Goal: Task Accomplishment & Management: Use online tool/utility

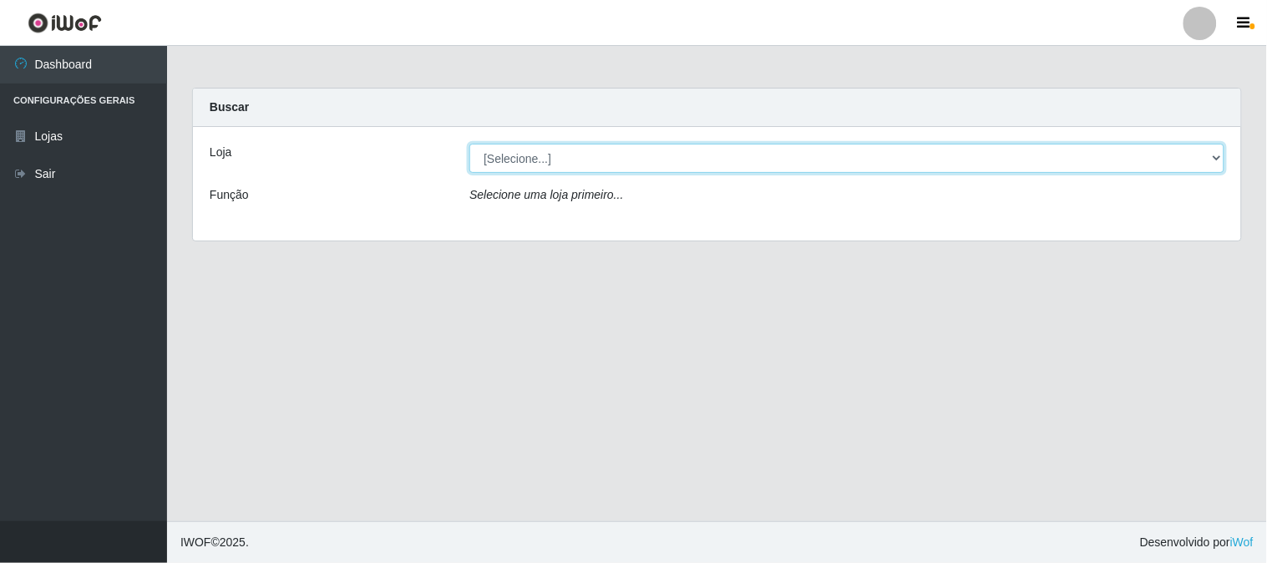
click at [577, 162] on select "[Selecione...] Casatudo BR" at bounding box center [846, 158] width 755 height 29
select select "197"
click at [469, 144] on select "[Selecione...] Casatudo BR" at bounding box center [846, 158] width 755 height 29
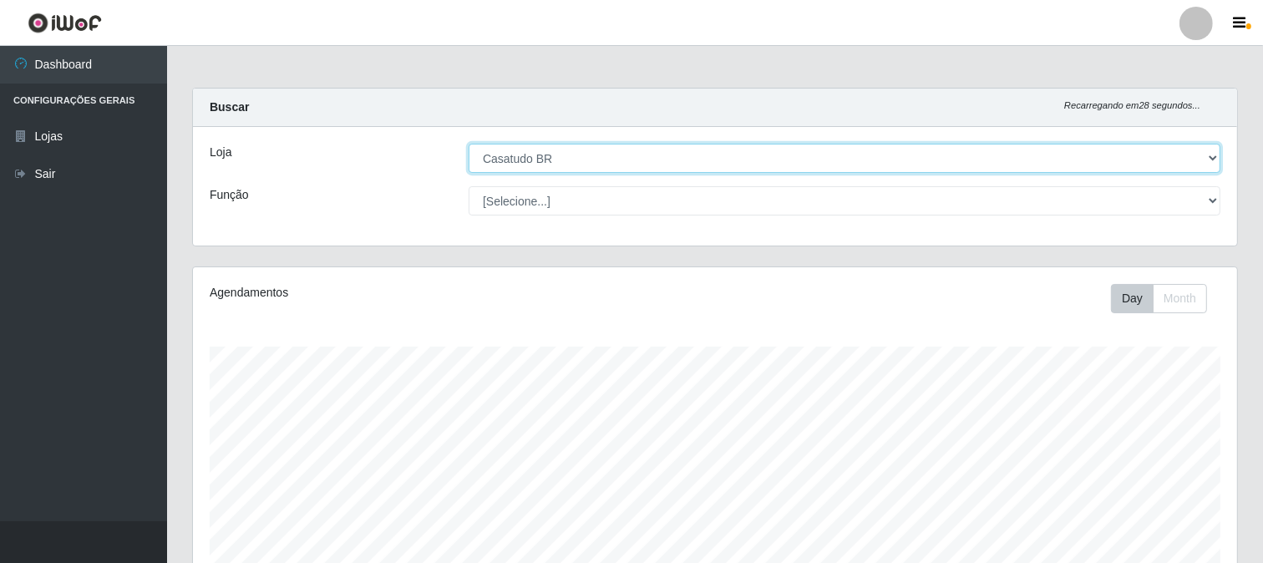
click at [556, 155] on select "[Selecione...] Casatudo BR" at bounding box center [845, 158] width 752 height 29
click at [469, 144] on select "[Selecione...] Casatudo BR" at bounding box center [845, 158] width 752 height 29
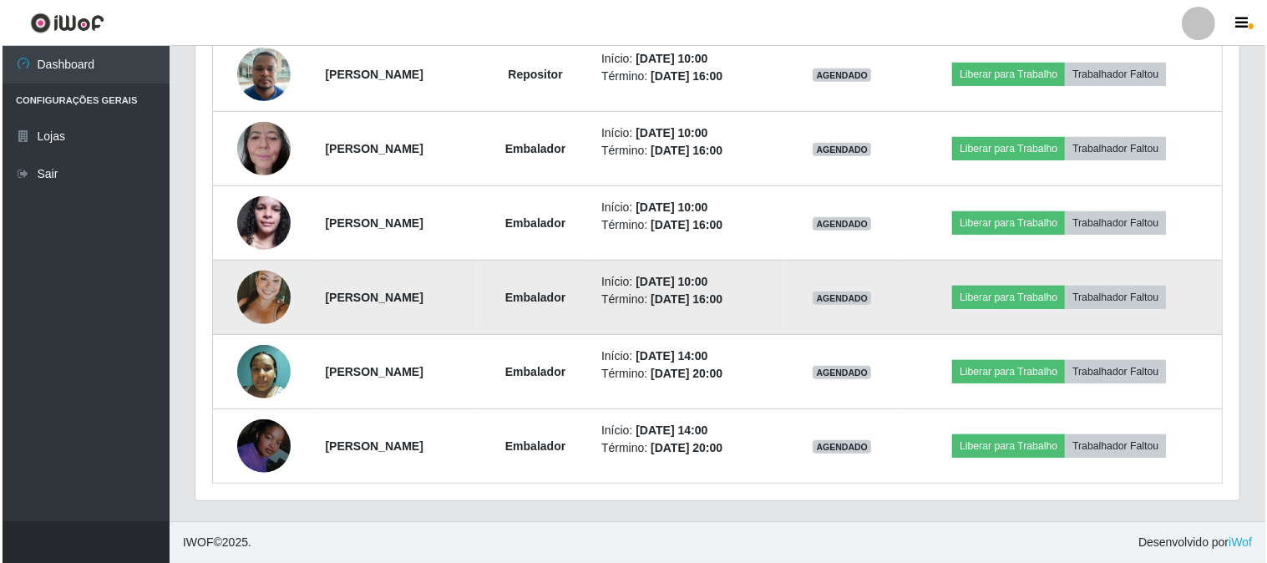
scroll to position [510, 0]
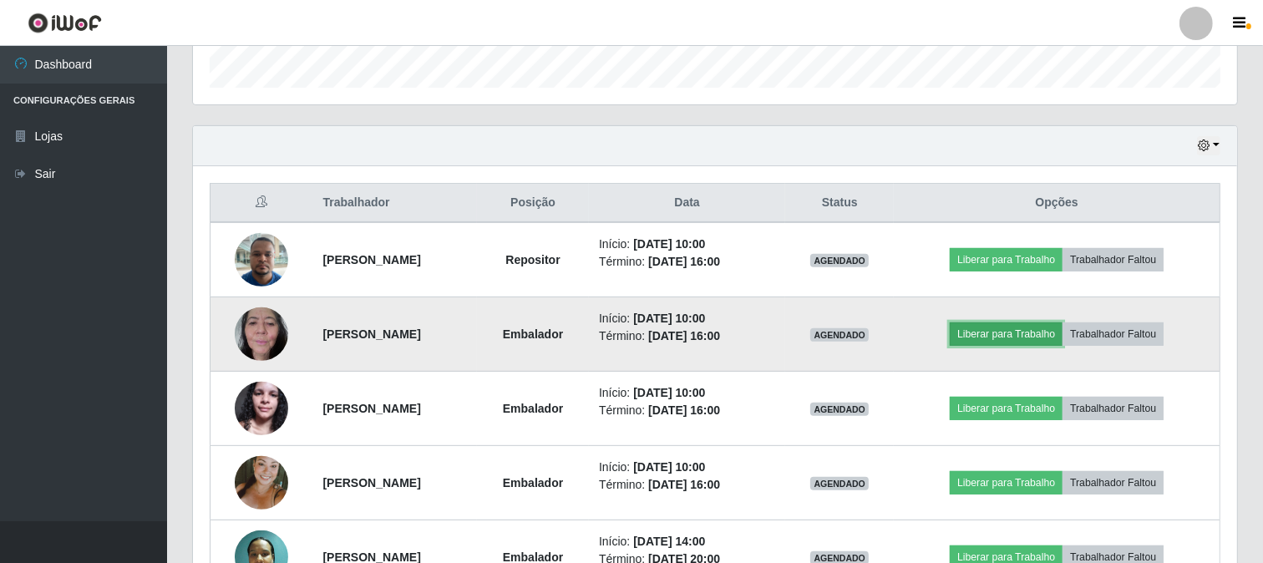
click at [1013, 334] on button "Liberar para Trabalho" at bounding box center [1006, 333] width 113 height 23
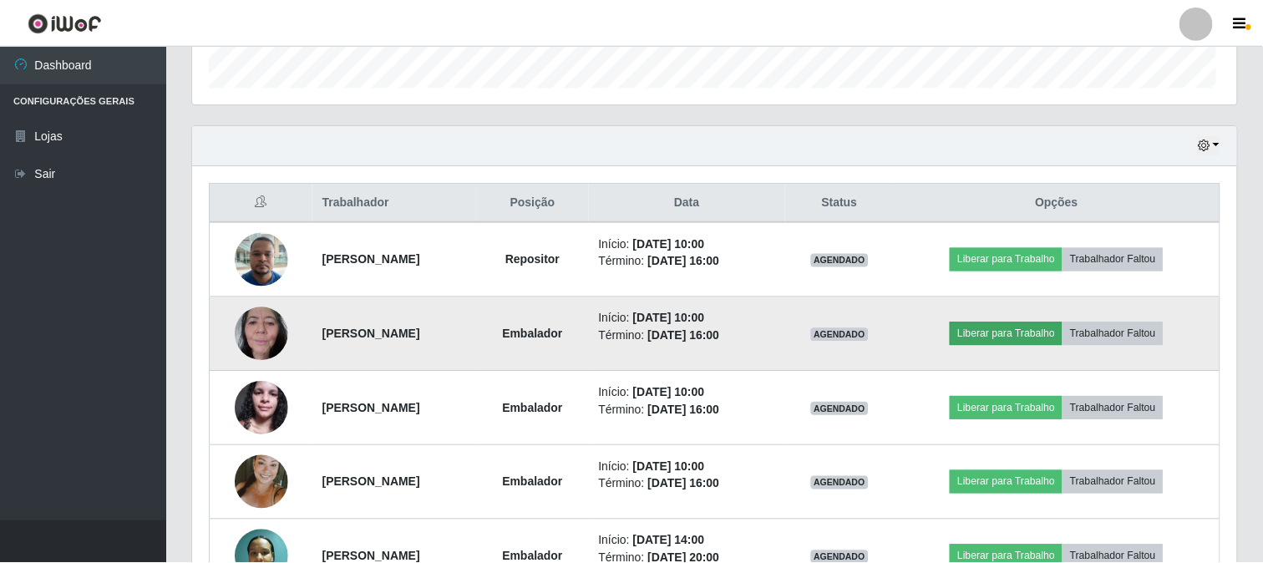
scroll to position [346, 1033]
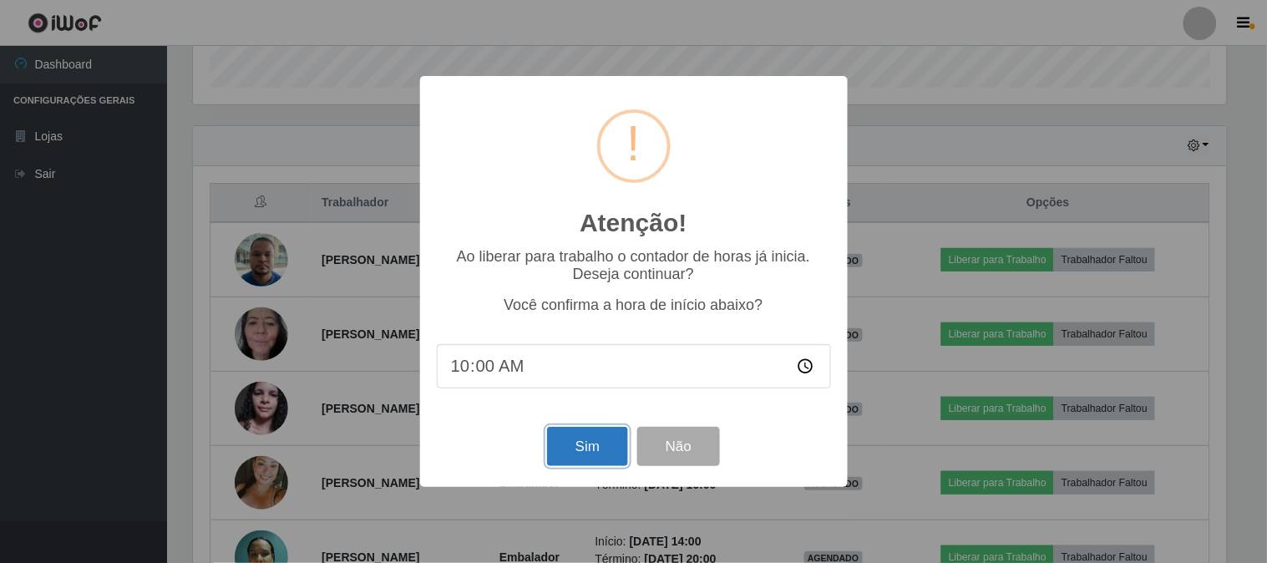
click at [593, 466] on button "Sim" at bounding box center [587, 446] width 81 height 39
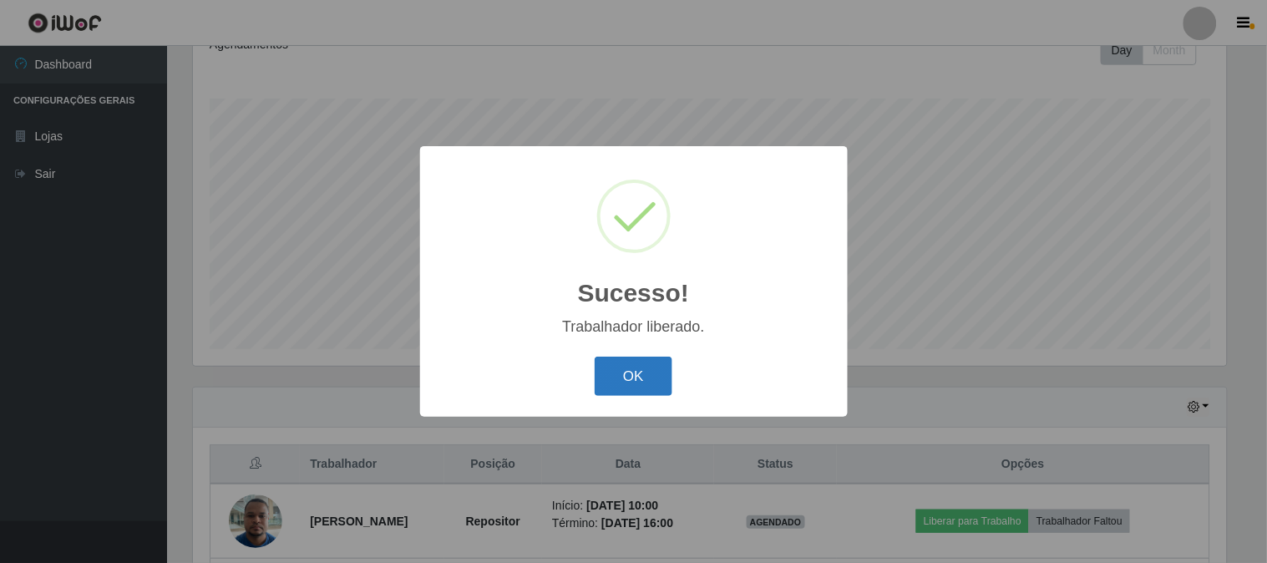
click at [653, 384] on button "OK" at bounding box center [634, 376] width 78 height 39
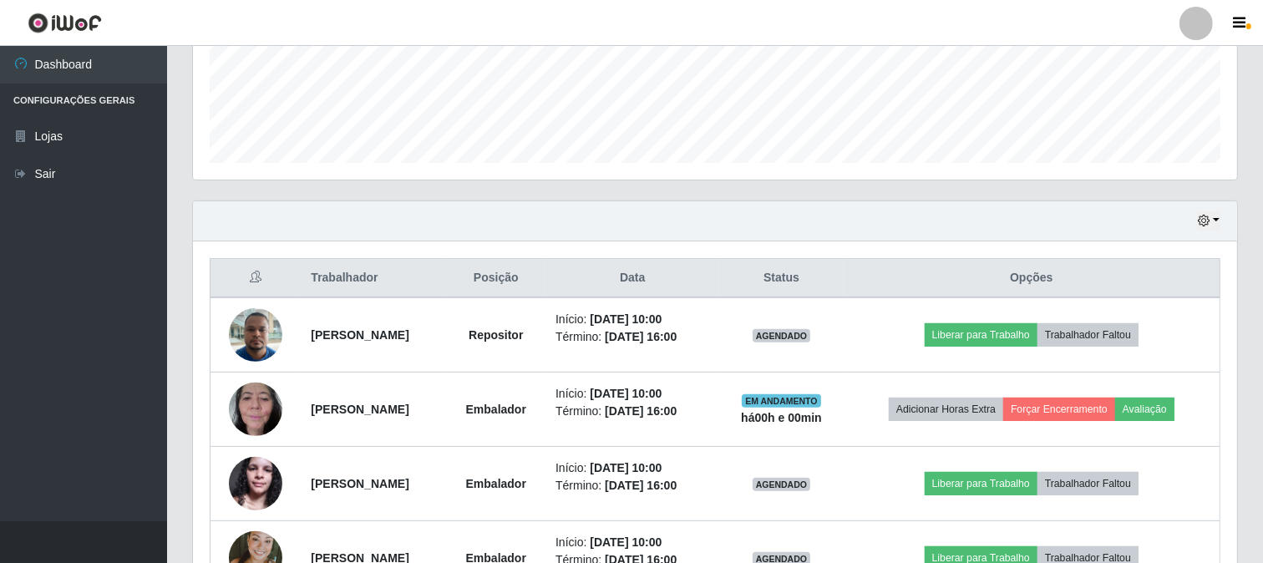
scroll to position [527, 0]
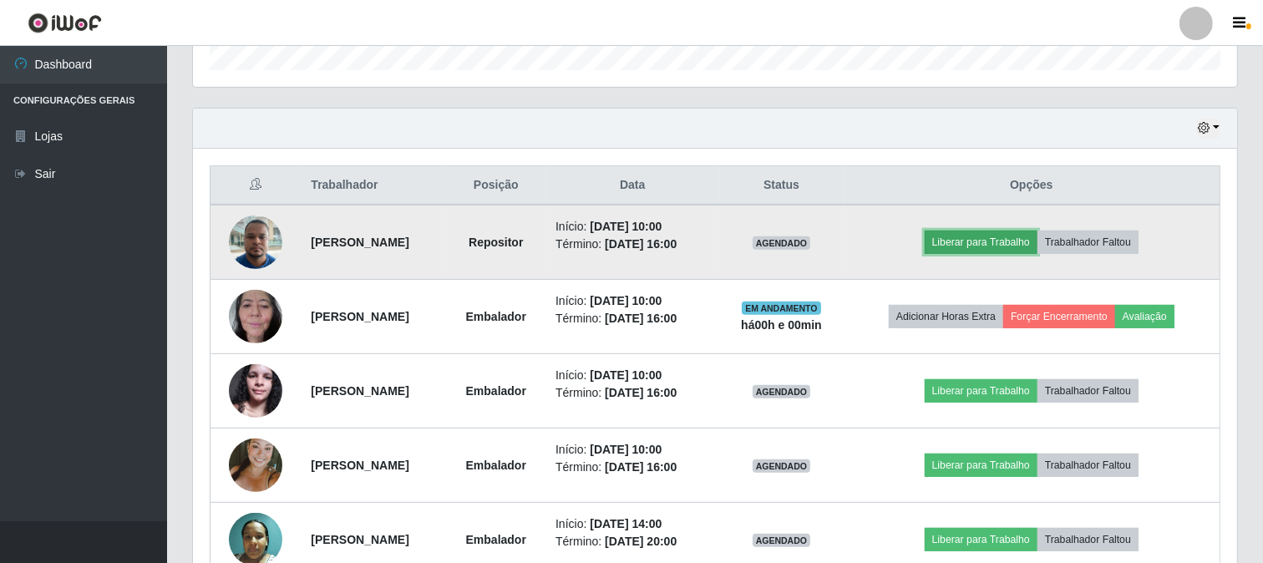
click at [1022, 251] on button "Liberar para Trabalho" at bounding box center [981, 242] width 113 height 23
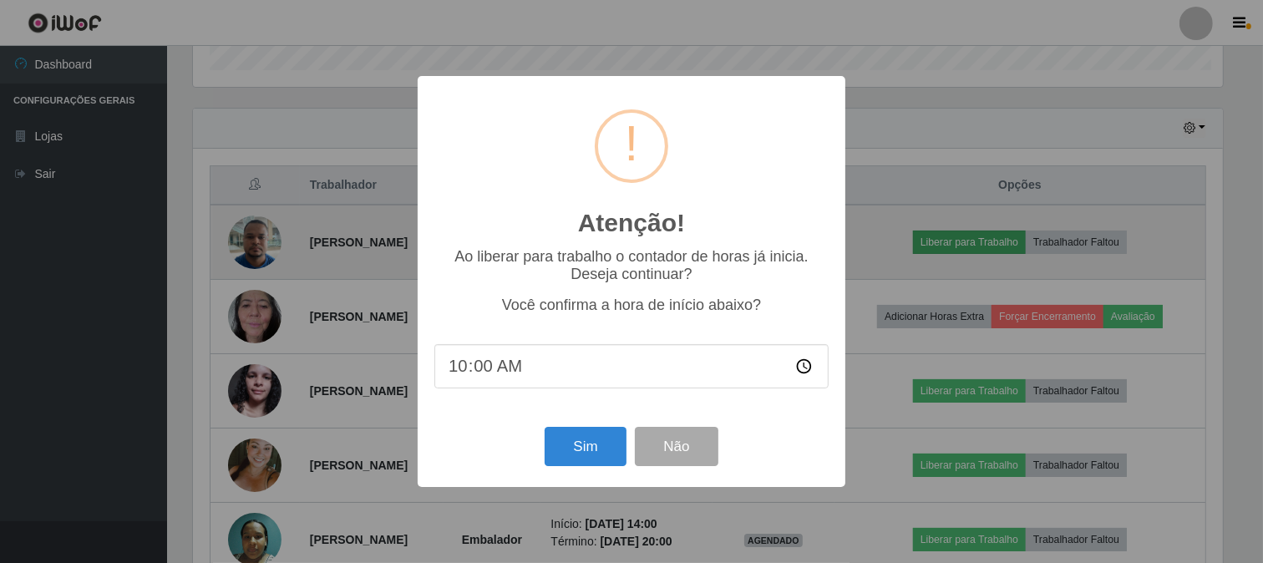
scroll to position [346, 1033]
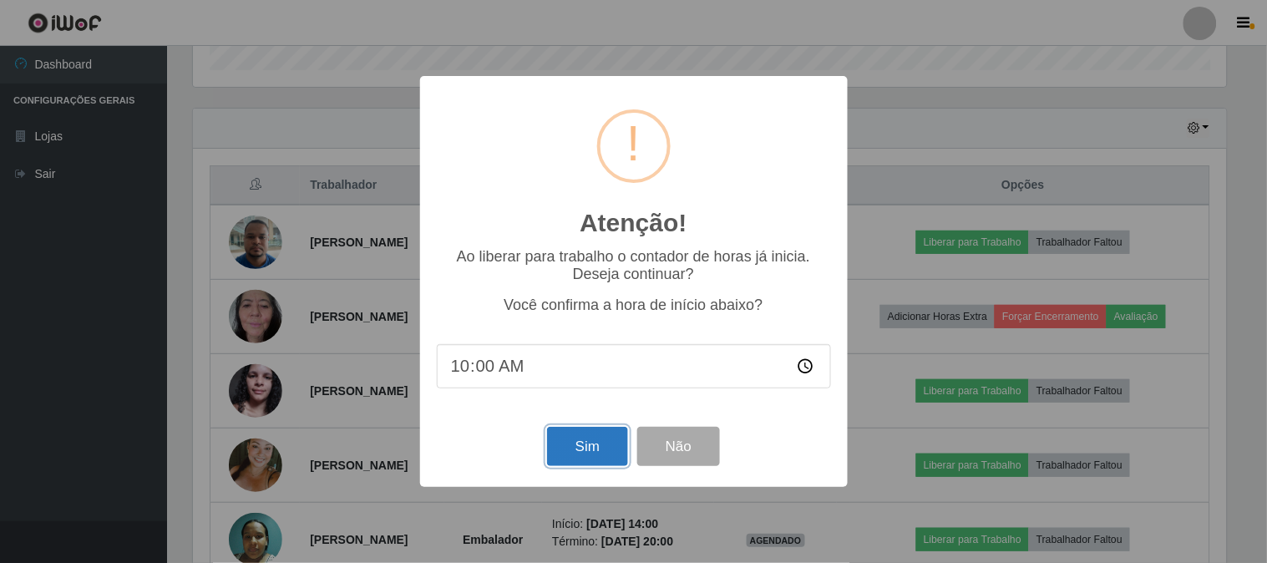
click at [594, 437] on button "Sim" at bounding box center [587, 446] width 81 height 39
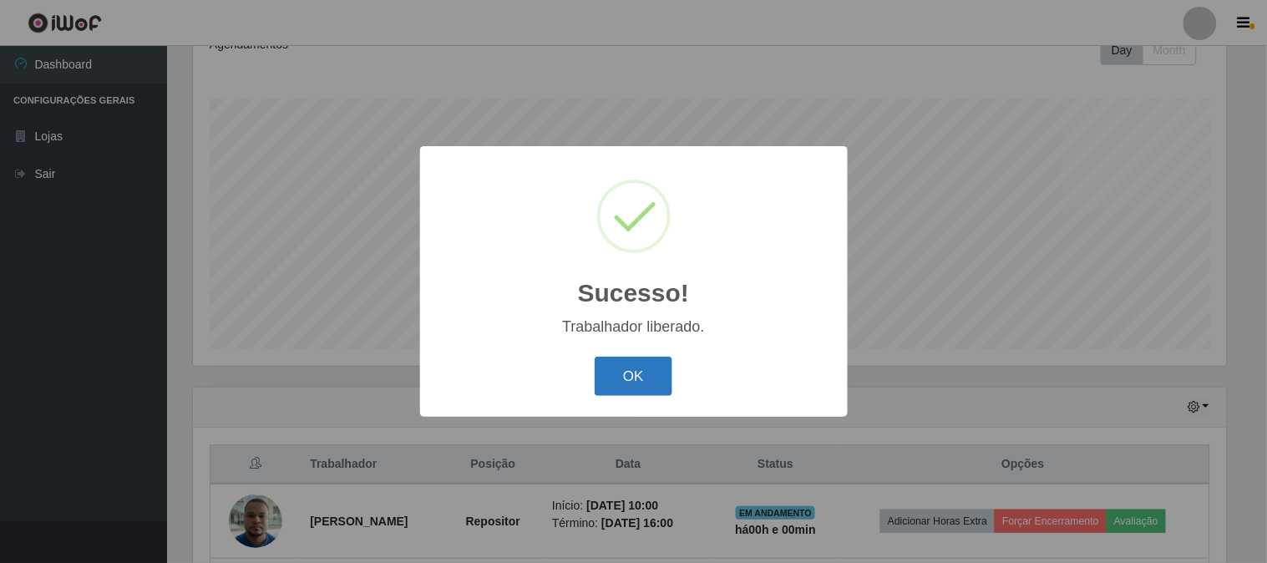
click at [616, 388] on button "OK" at bounding box center [634, 376] width 78 height 39
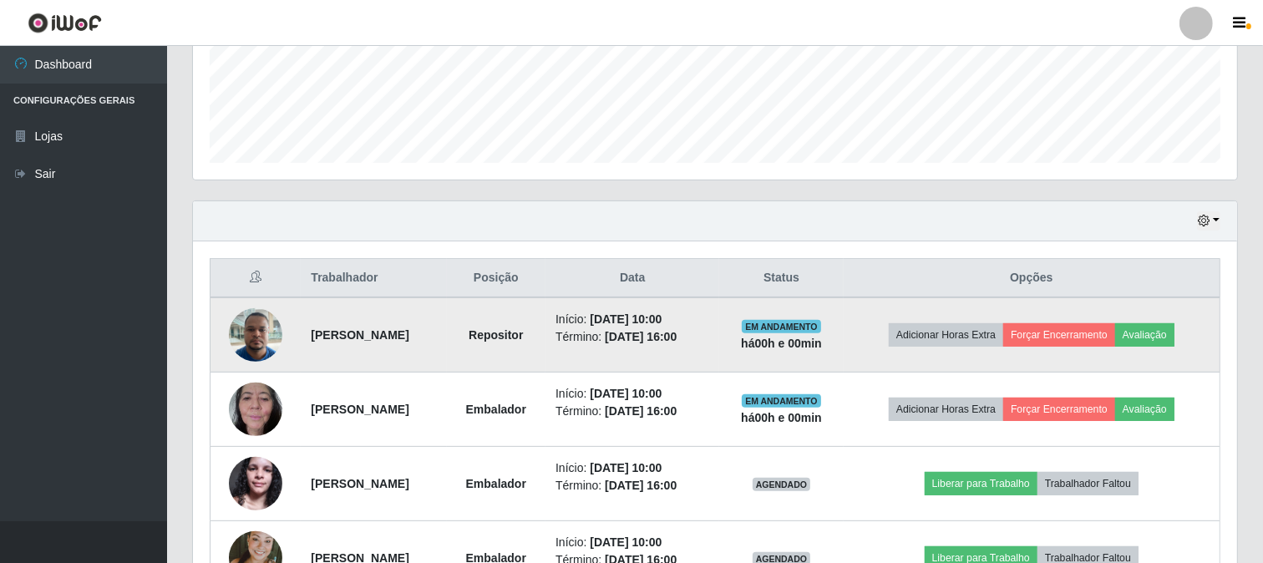
scroll to position [527, 0]
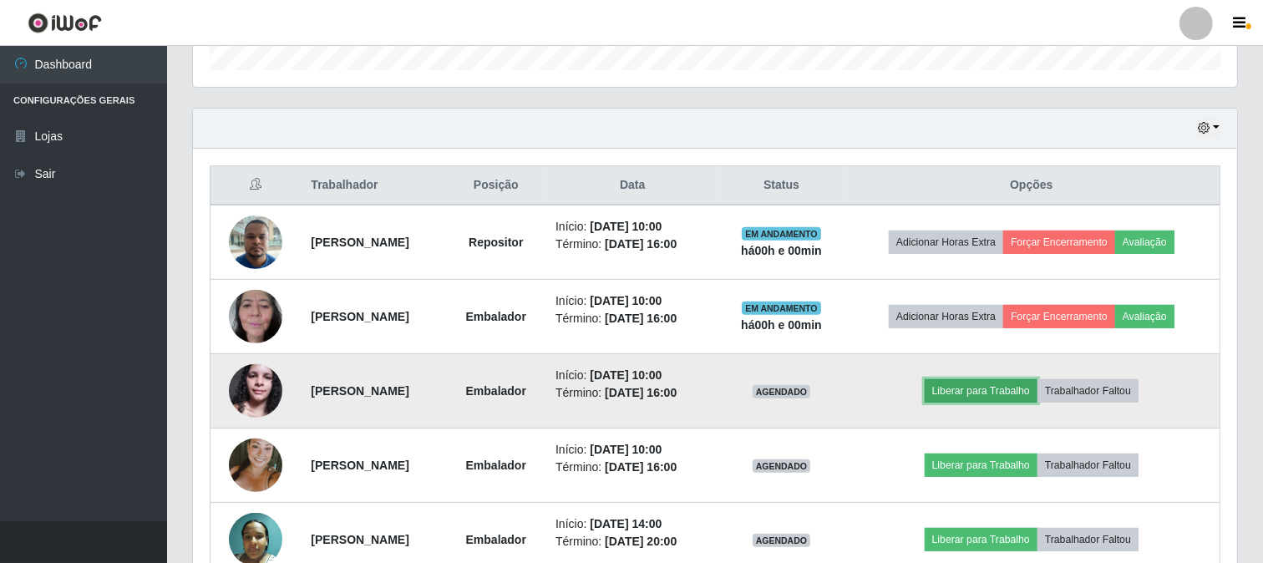
click at [1007, 399] on button "Liberar para Trabalho" at bounding box center [981, 390] width 113 height 23
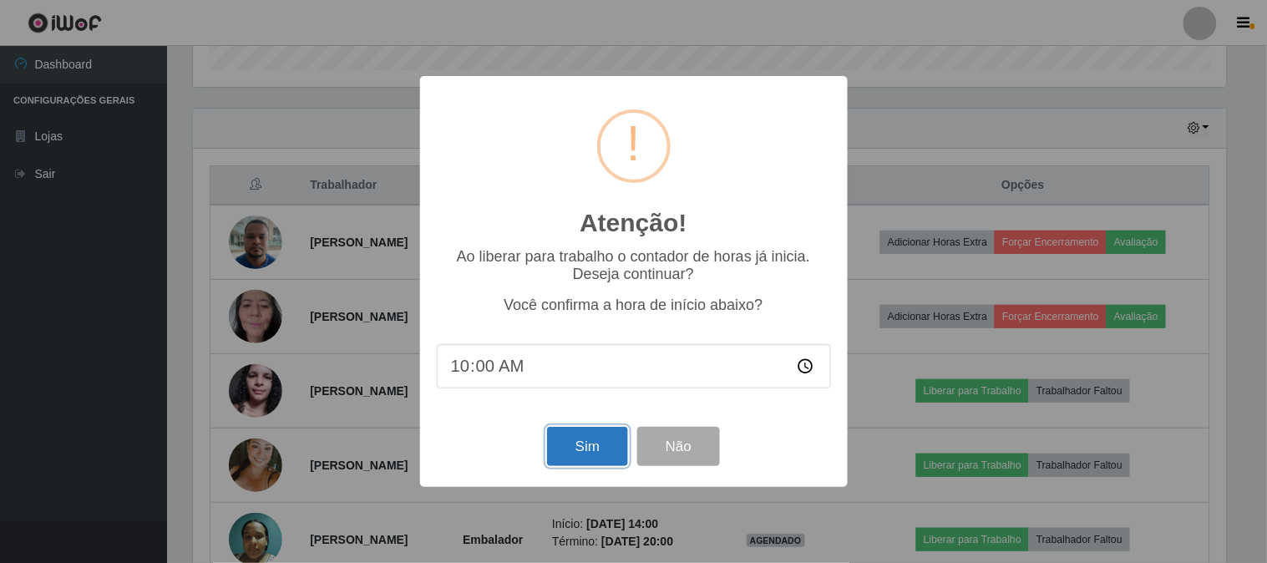
click at [561, 454] on button "Sim" at bounding box center [587, 446] width 81 height 39
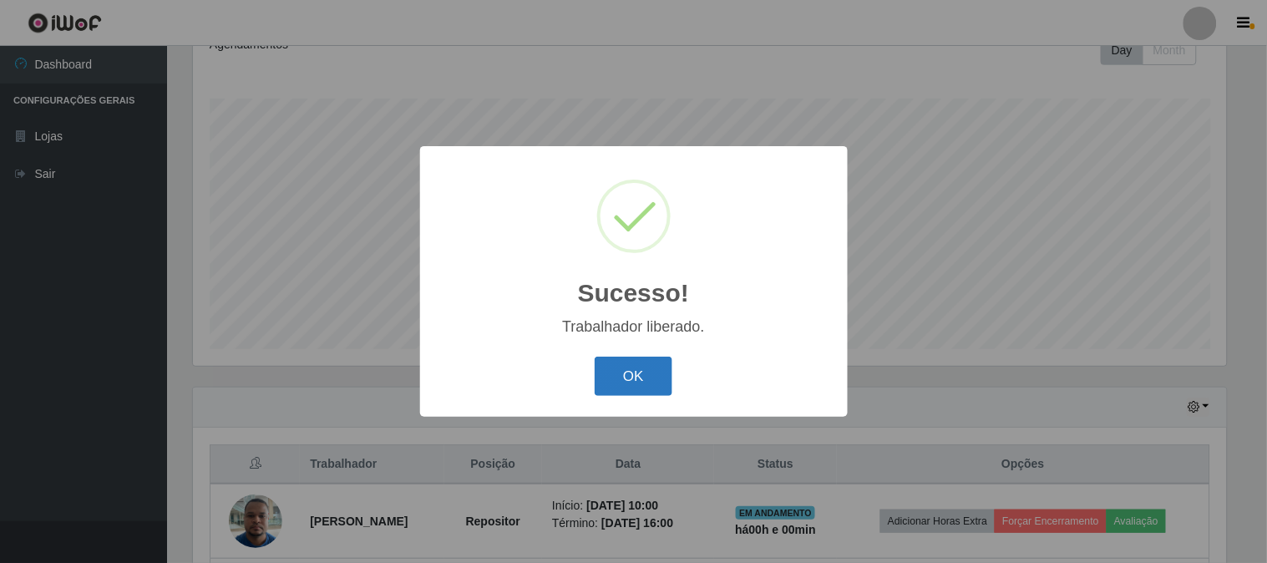
click at [601, 377] on button "OK" at bounding box center [634, 376] width 78 height 39
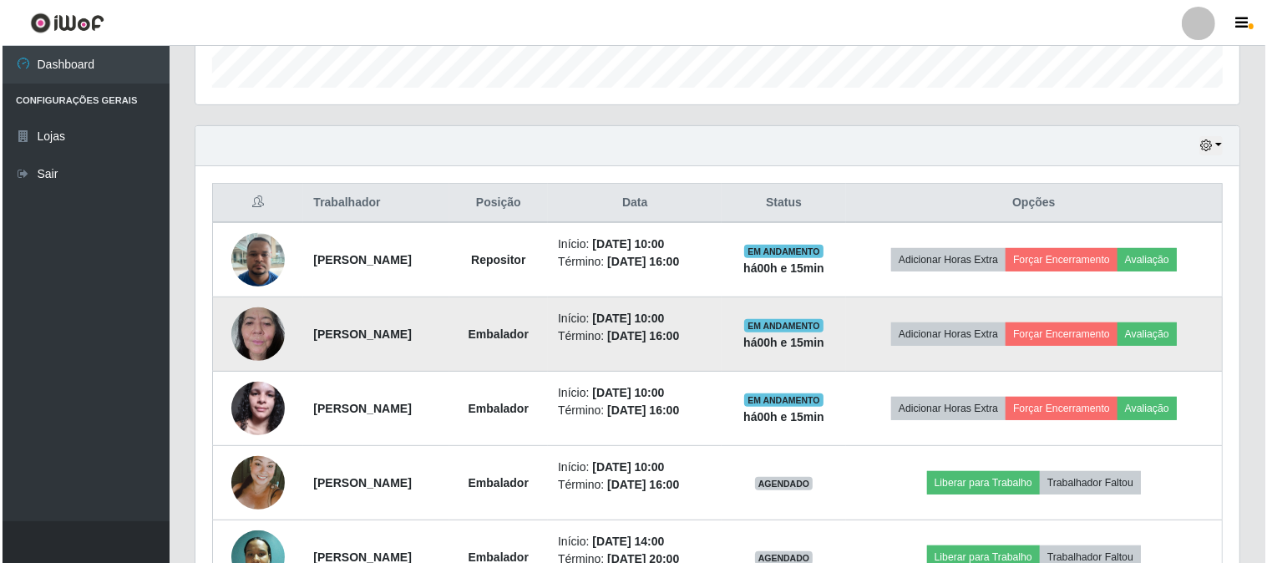
scroll to position [695, 0]
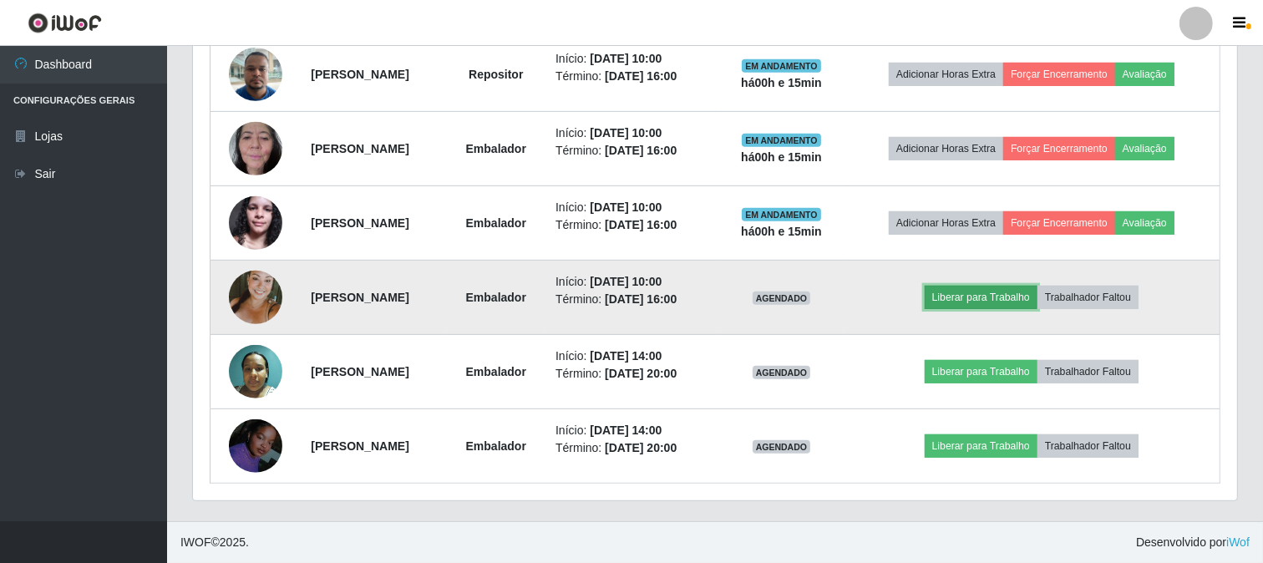
click at [1009, 293] on button "Liberar para Trabalho" at bounding box center [981, 297] width 113 height 23
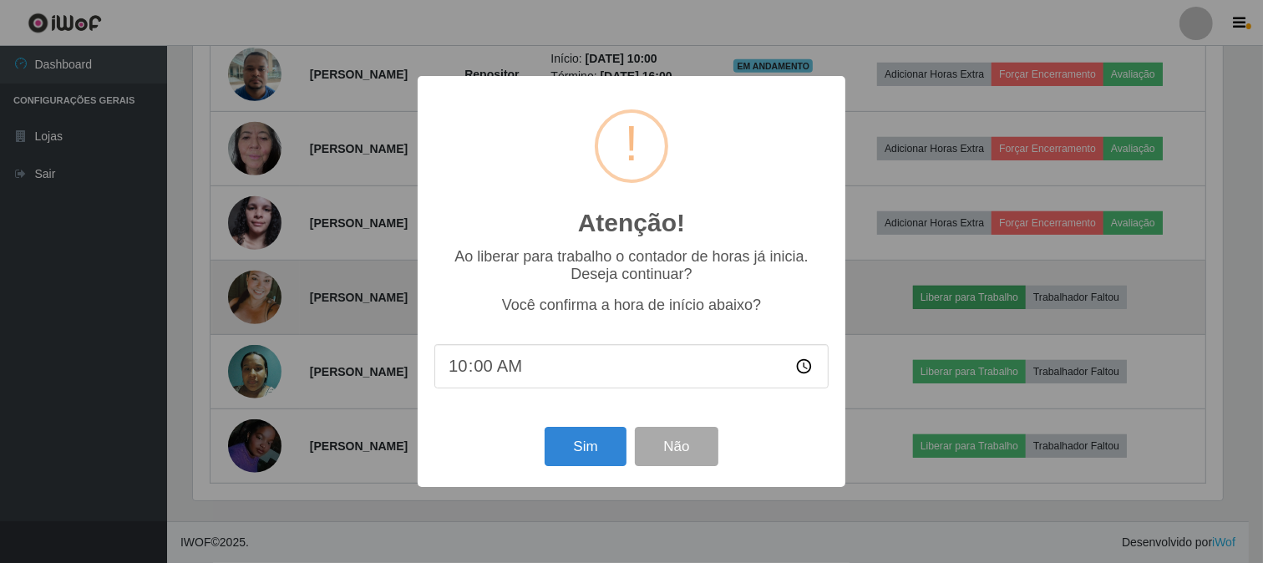
scroll to position [346, 1033]
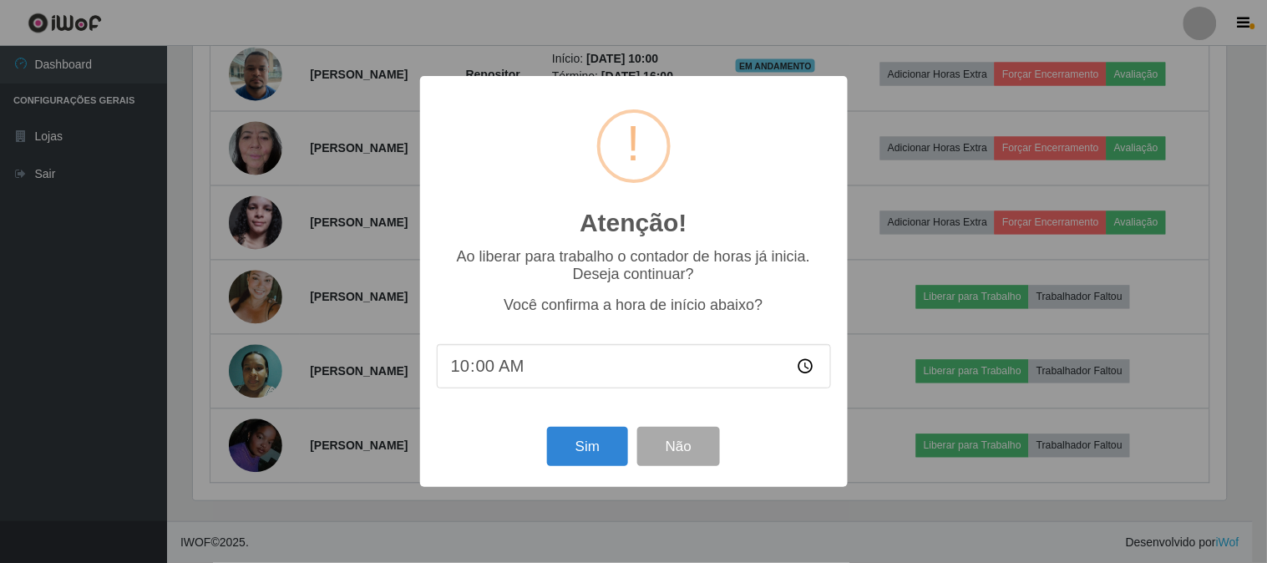
click at [505, 380] on input "10:00" at bounding box center [634, 366] width 394 height 44
type input "10:15"
click at [565, 448] on button "Sim" at bounding box center [587, 446] width 81 height 39
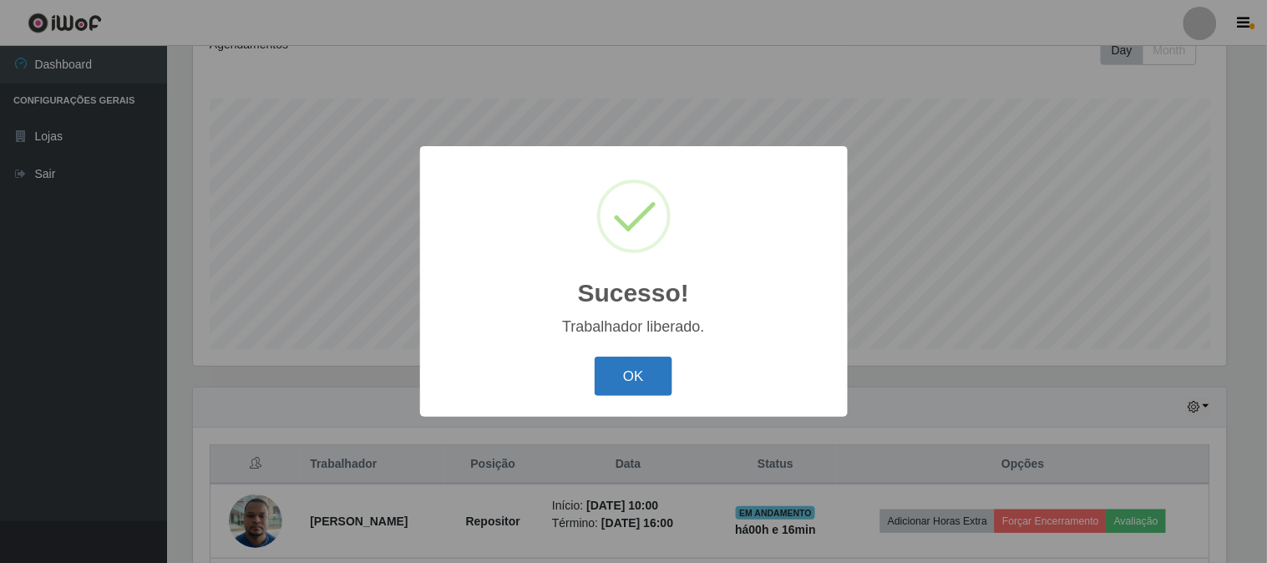
click at [615, 376] on button "OK" at bounding box center [634, 376] width 78 height 39
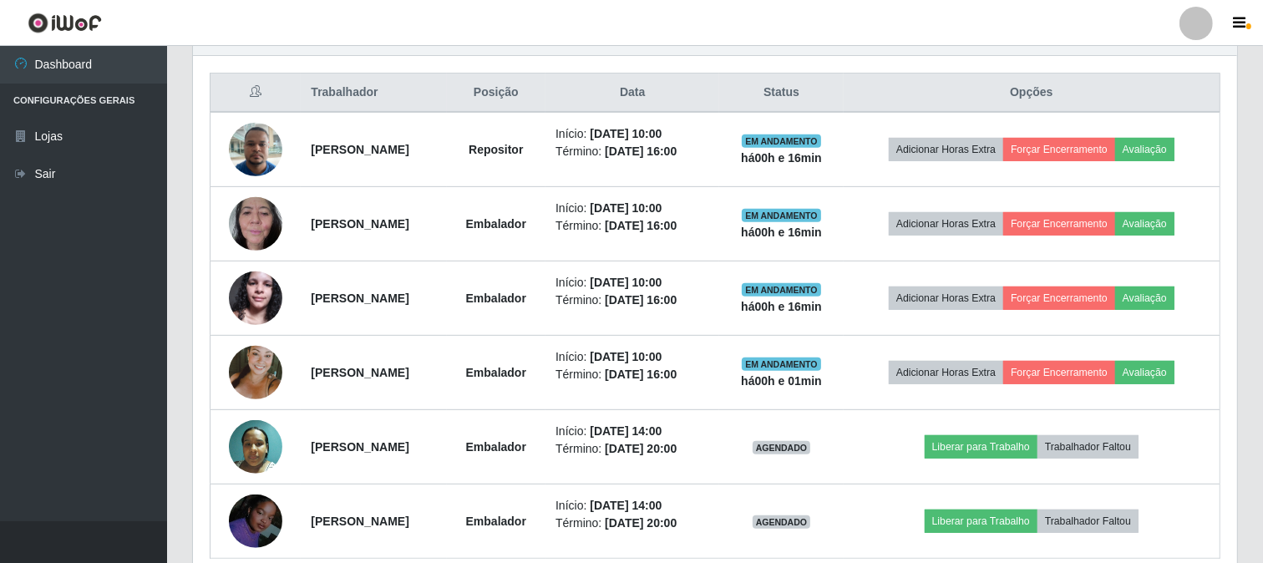
scroll to position [695, 0]
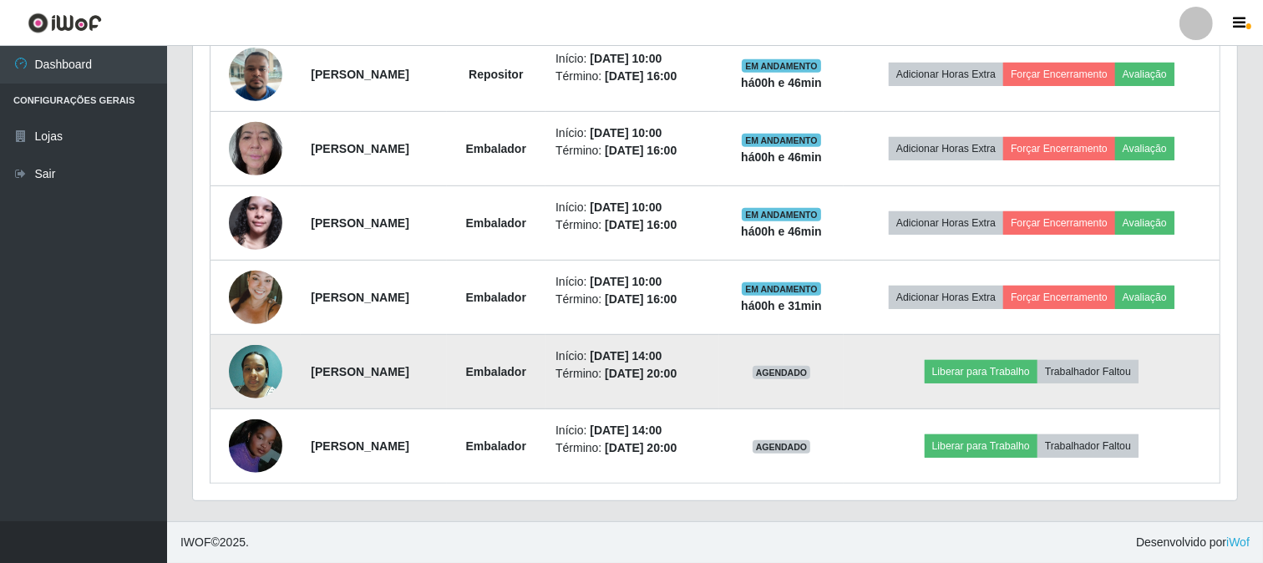
click at [261, 364] on img at bounding box center [255, 371] width 53 height 53
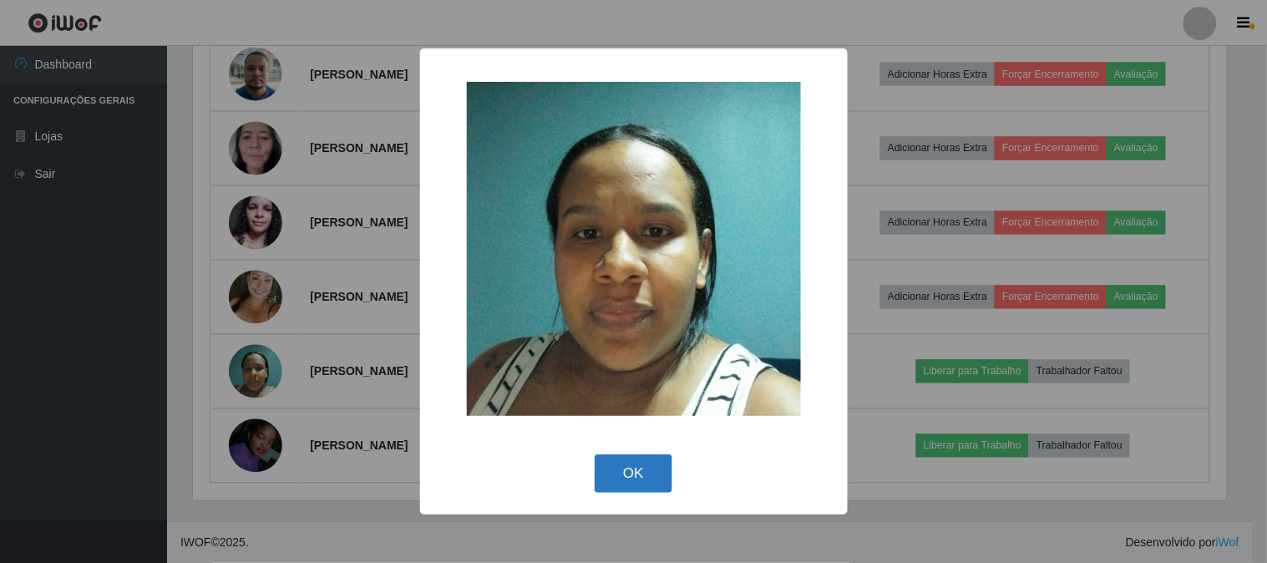
click at [623, 474] on button "OK" at bounding box center [634, 473] width 78 height 39
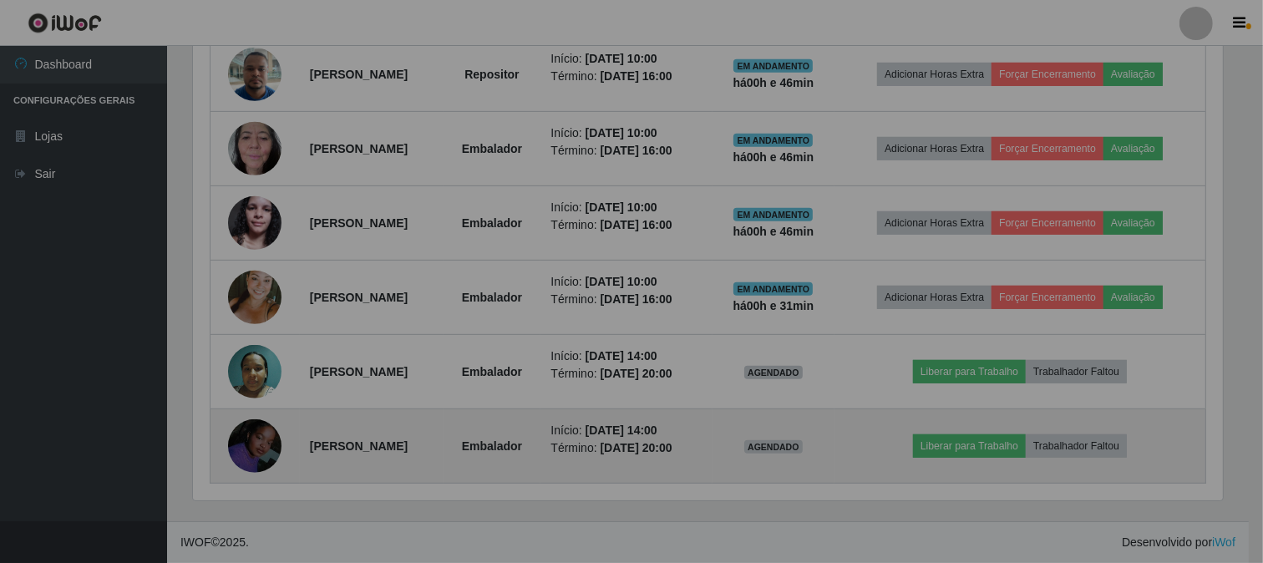
scroll to position [346, 1044]
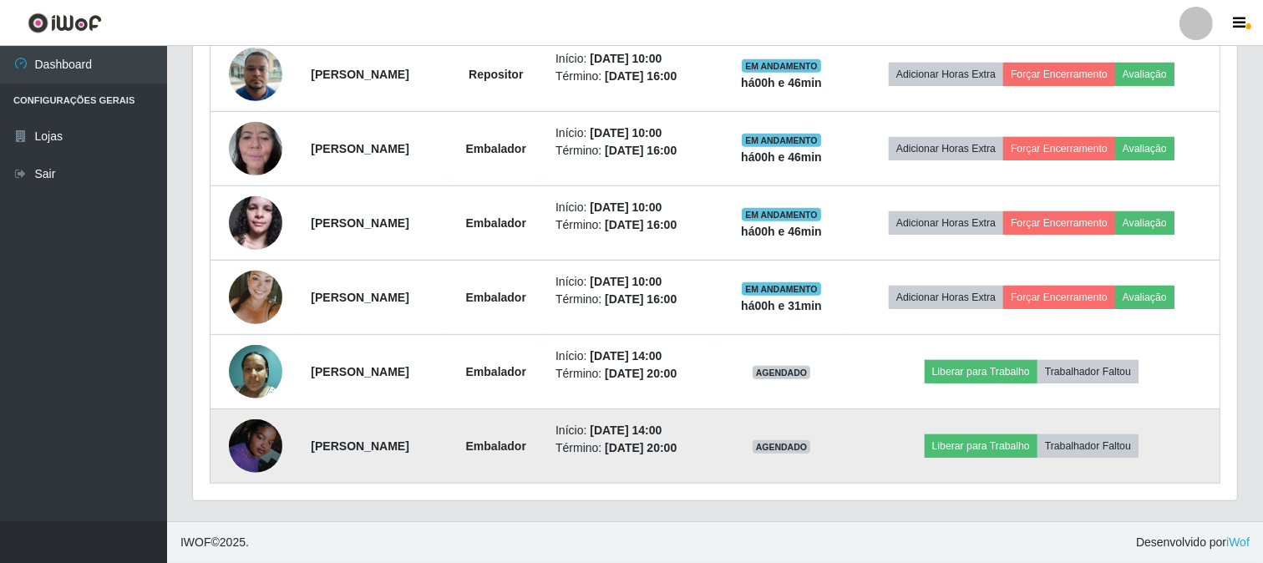
click at [249, 454] on img at bounding box center [255, 445] width 53 height 53
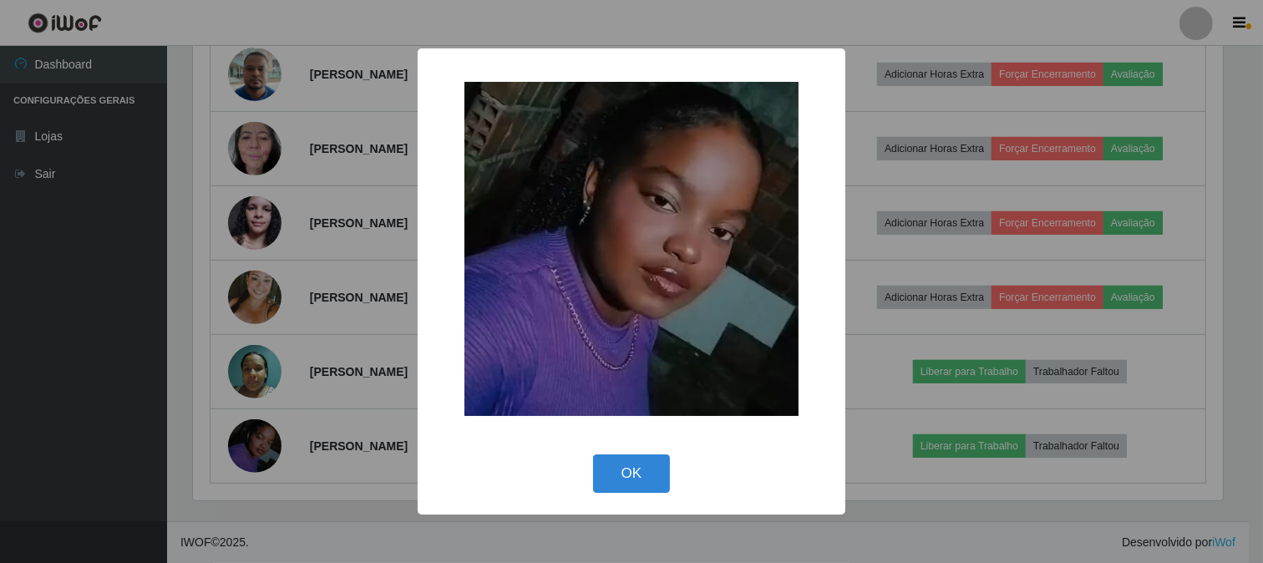
scroll to position [346, 1033]
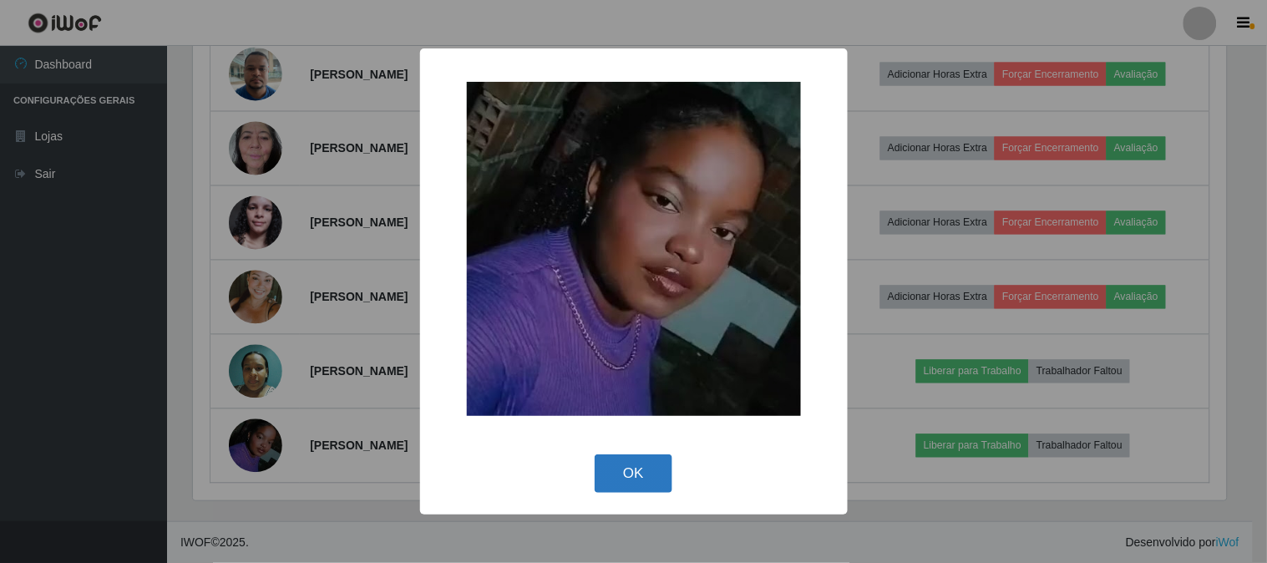
click at [615, 456] on button "OK" at bounding box center [634, 473] width 78 height 39
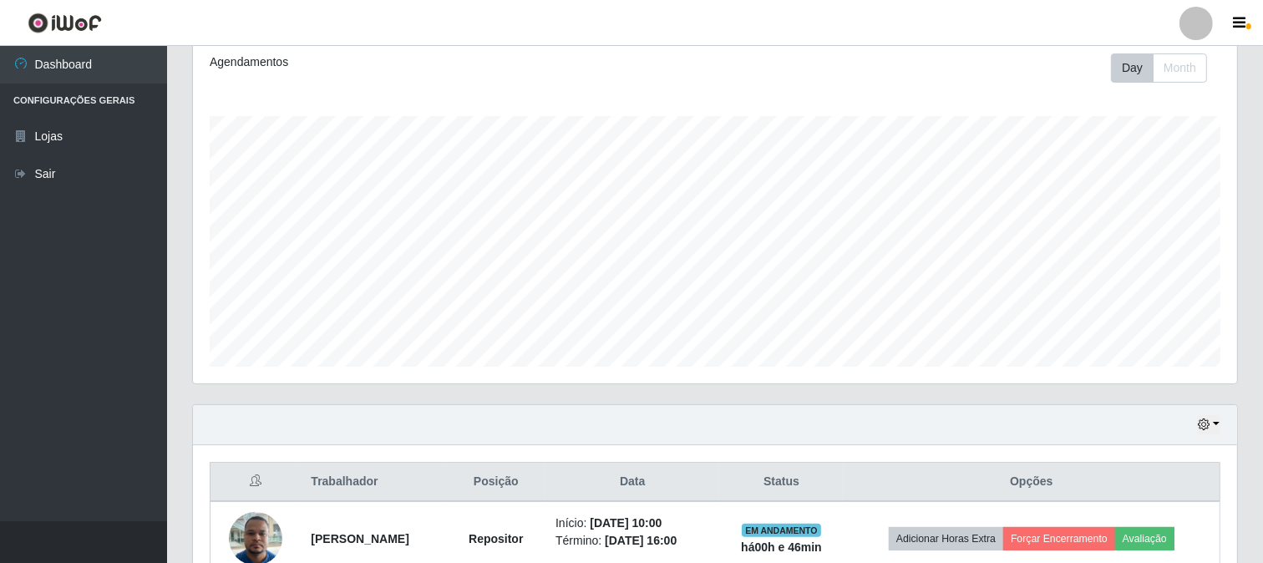
scroll to position [138, 0]
